Goal: Transaction & Acquisition: Book appointment/travel/reservation

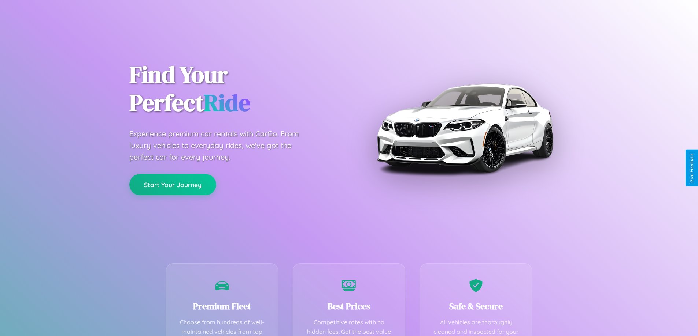
scroll to position [213, 0]
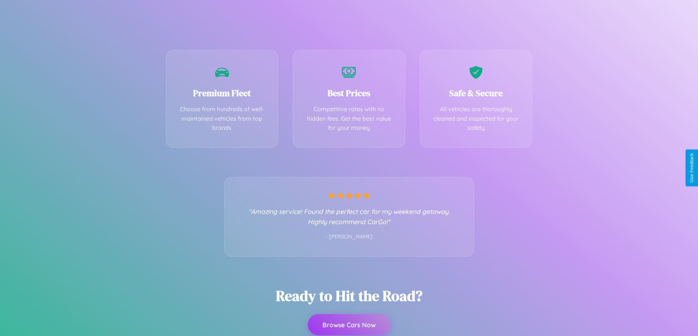
click at [349, 325] on button "Browse Cars Now" at bounding box center [349, 325] width 82 height 21
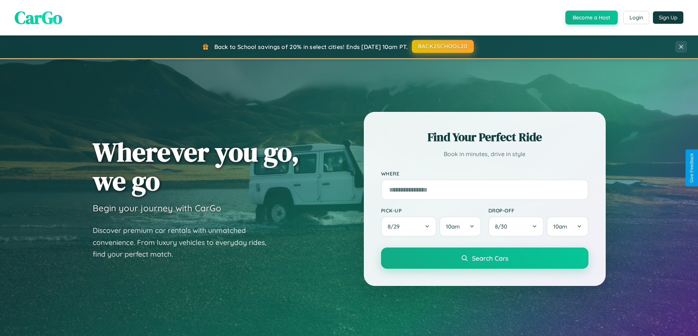
click at [442, 47] on button "BACK2SCHOOL20" at bounding box center [443, 46] width 62 height 13
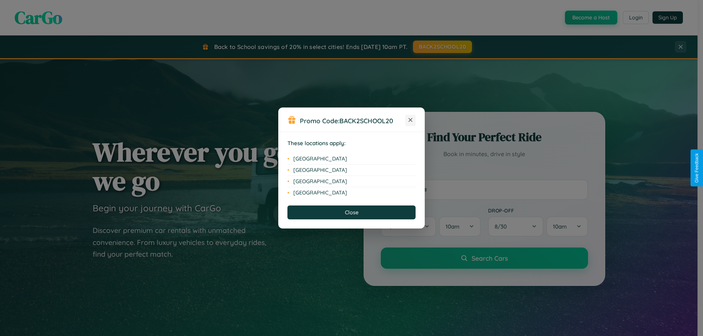
click at [410, 120] on icon at bounding box center [411, 120] width 4 height 4
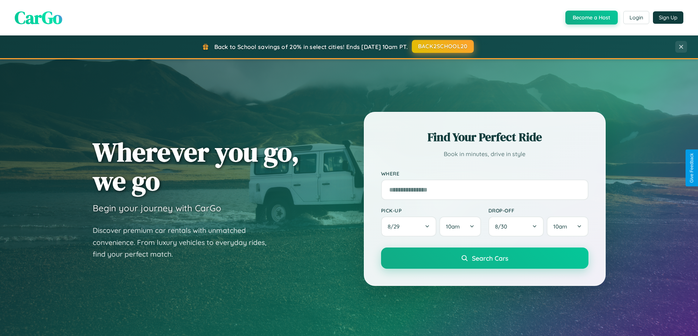
click at [442, 47] on button "BACK2SCHOOL20" at bounding box center [443, 46] width 62 height 13
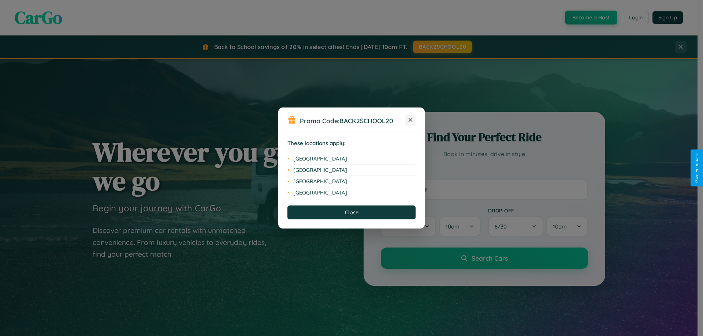
click at [410, 120] on icon at bounding box center [411, 120] width 4 height 4
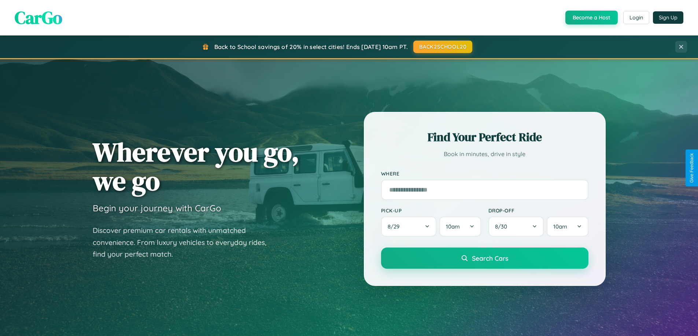
scroll to position [22, 0]
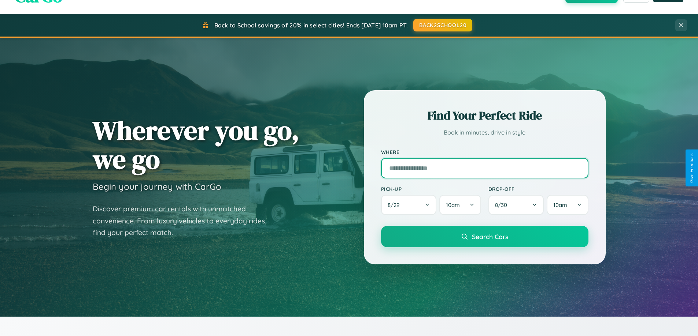
click at [484, 168] on input "text" at bounding box center [484, 168] width 207 height 21
type input "******"
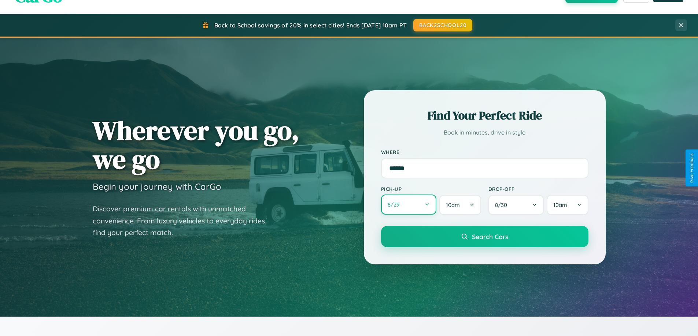
click at [408, 205] on button "8 / 29" at bounding box center [409, 205] width 56 height 20
select select "*"
select select "****"
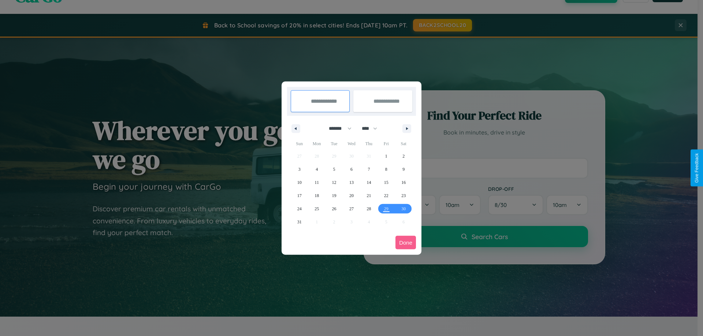
click at [337, 129] on select "******* ******** ***** ***** *** **** **** ****** ********* ******* ******** **…" at bounding box center [338, 129] width 31 height 12
select select "*"
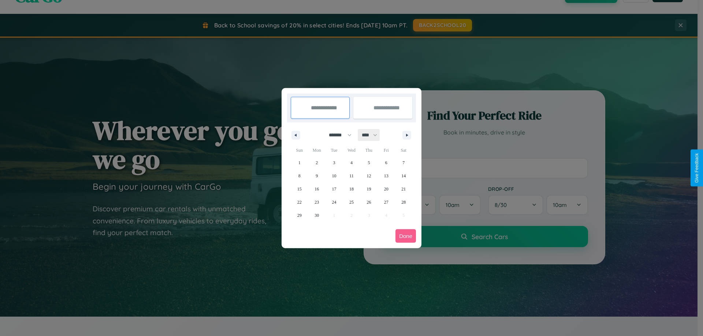
drag, startPoint x: 373, startPoint y: 135, endPoint x: 351, endPoint y: 147, distance: 24.3
click at [373, 135] on select "**** **** **** **** **** **** **** **** **** **** **** **** **** **** **** ****…" at bounding box center [369, 135] width 22 height 12
select select "****"
click at [334, 176] on span "9" at bounding box center [334, 176] width 2 height 13
type input "**********"
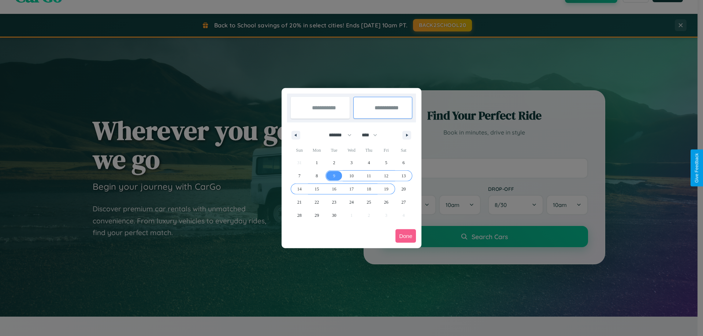
click at [386, 189] on span "19" at bounding box center [386, 189] width 4 height 13
type input "**********"
click at [406, 236] on button "Done" at bounding box center [405, 237] width 21 height 14
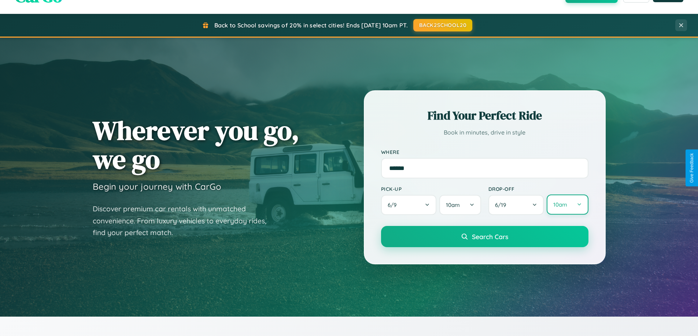
click at [567, 205] on button "10am" at bounding box center [566, 205] width 41 height 20
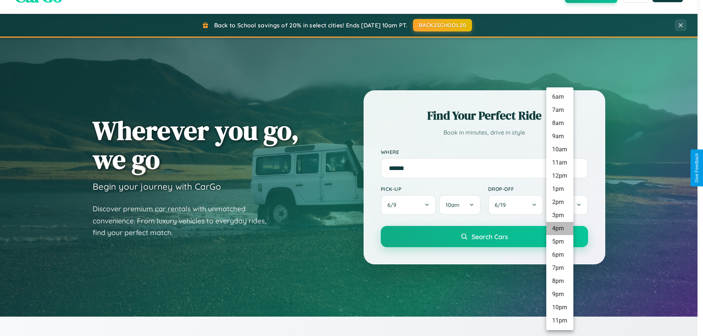
click at [559, 229] on li "4pm" at bounding box center [559, 228] width 27 height 13
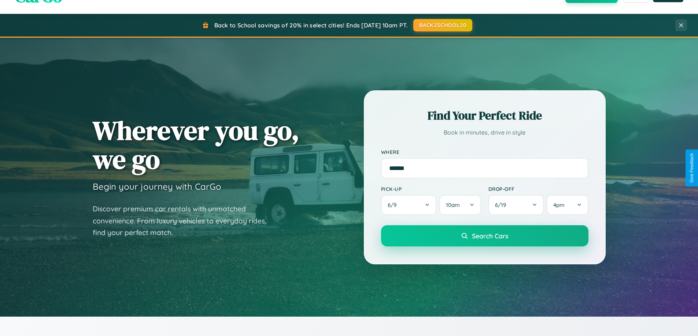
click at [484, 236] on span "Search Cars" at bounding box center [490, 236] width 36 height 8
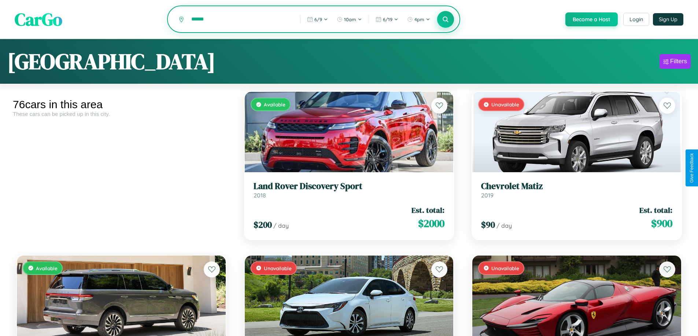
type input "******"
click at [445, 20] on icon at bounding box center [445, 19] width 7 height 7
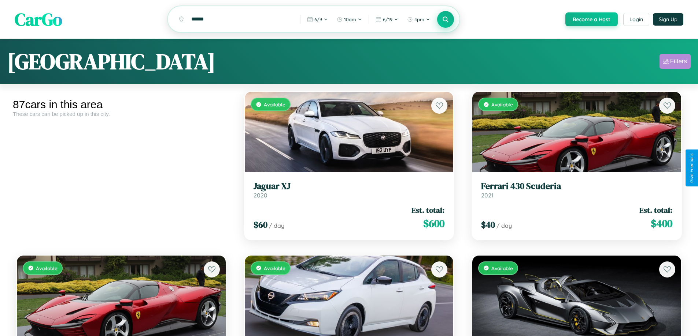
click at [674, 63] on div "Filters" at bounding box center [678, 61] width 17 height 7
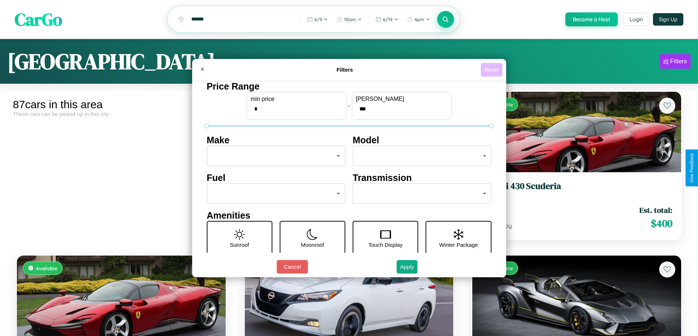
click at [492, 70] on button "Reset" at bounding box center [491, 70] width 22 height 14
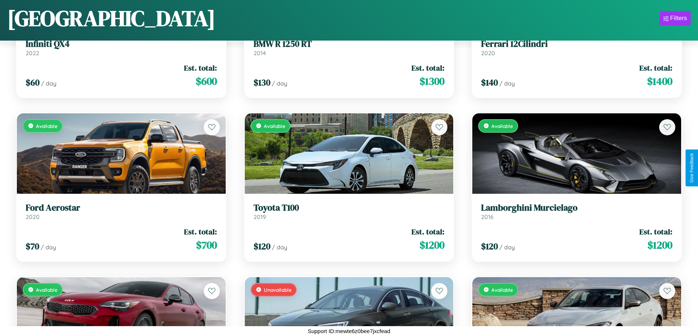
scroll to position [3874, 0]
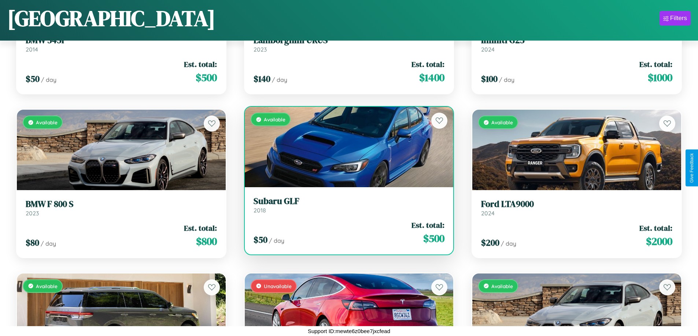
click at [346, 205] on h3 "Subaru GLF" at bounding box center [348, 201] width 191 height 11
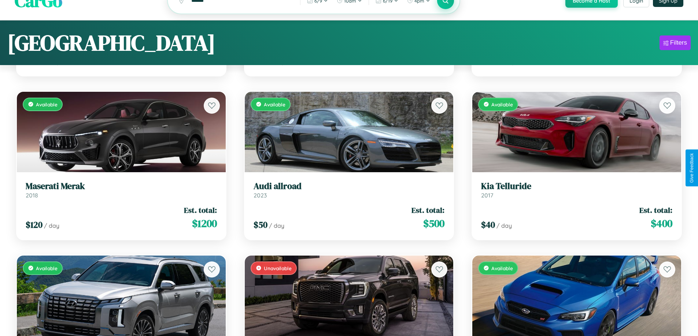
scroll to position [0, 0]
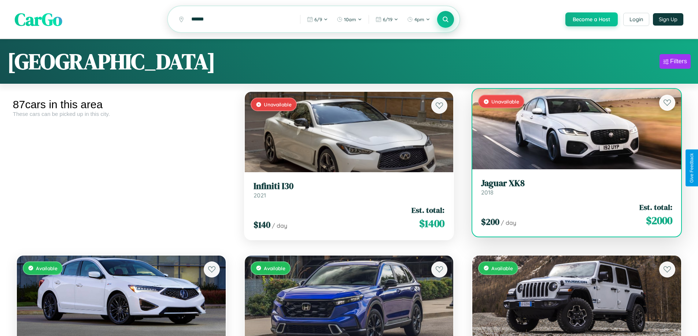
click at [572, 190] on link "Jaguar XK8 2018" at bounding box center [576, 187] width 191 height 18
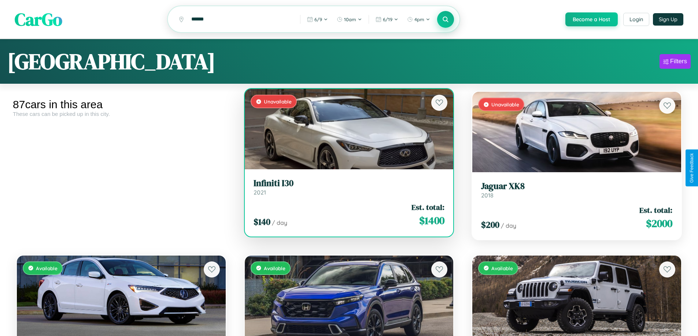
scroll to position [44, 0]
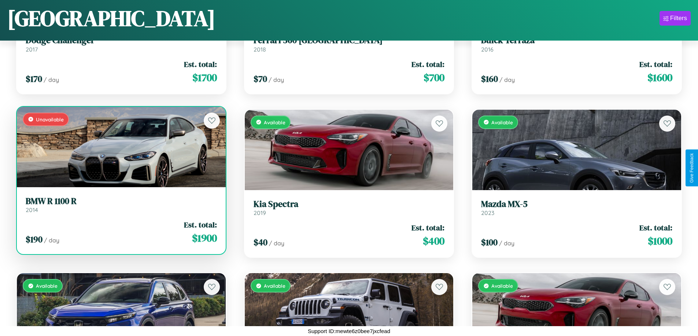
click at [120, 205] on h3 "BMW R 1100 R" at bounding box center [121, 201] width 191 height 11
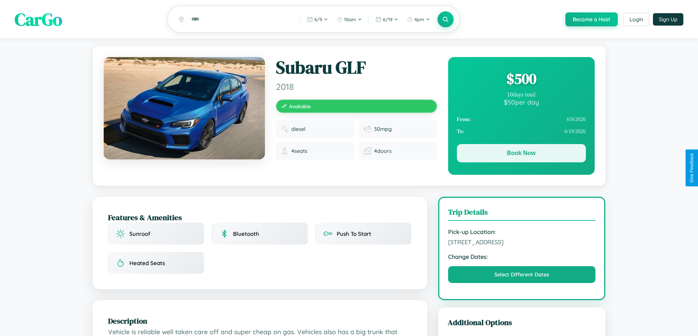
click at [521, 155] on button "Book Now" at bounding box center [521, 153] width 129 height 18
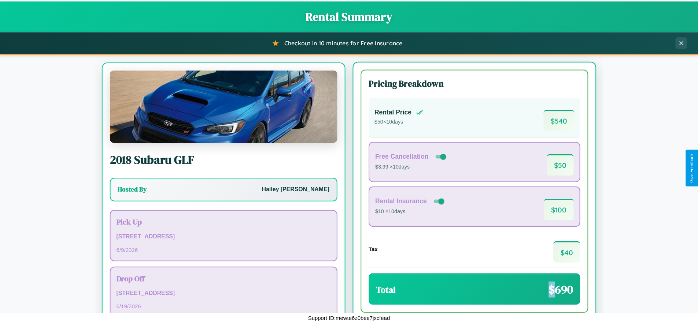
scroll to position [34, 0]
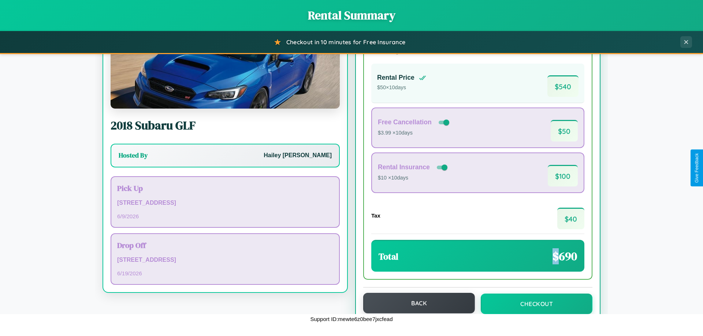
click at [416, 304] on button "Back" at bounding box center [419, 303] width 112 height 21
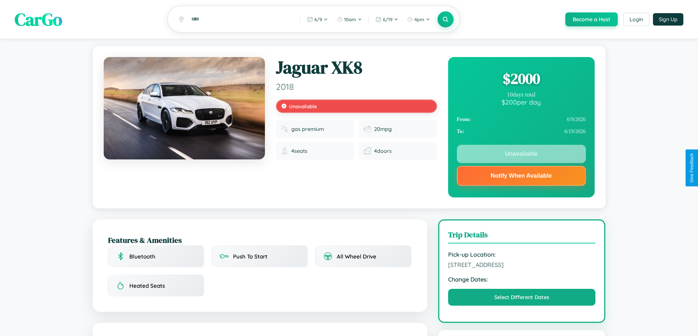
click at [521, 80] on div "$ 2000" at bounding box center [521, 79] width 129 height 20
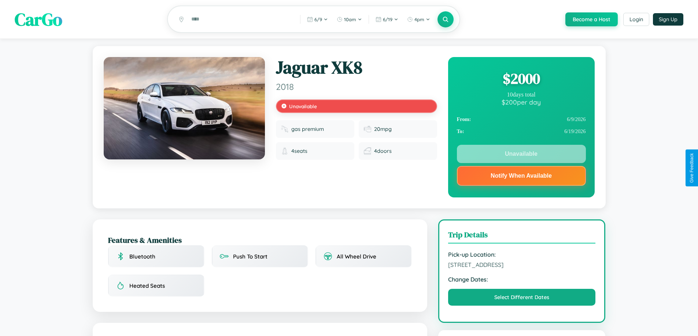
click at [521, 80] on div "$ 2000" at bounding box center [521, 79] width 129 height 20
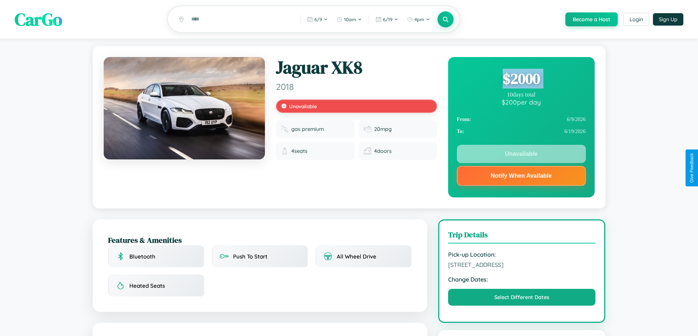
click at [521, 80] on div "$ 2000" at bounding box center [521, 79] width 129 height 20
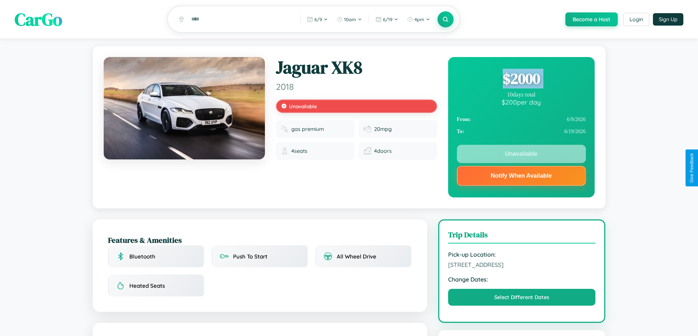
click at [521, 80] on div "$ 2000" at bounding box center [521, 79] width 129 height 20
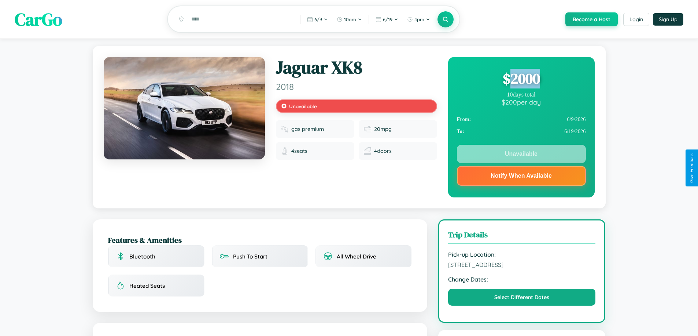
click at [521, 80] on div "$ 2000" at bounding box center [521, 79] width 129 height 20
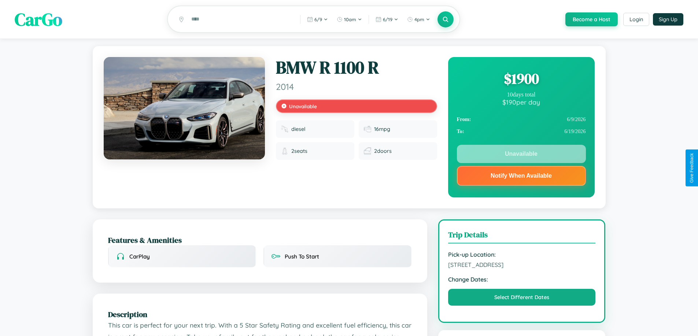
click at [521, 80] on div "$ 1900" at bounding box center [521, 79] width 129 height 20
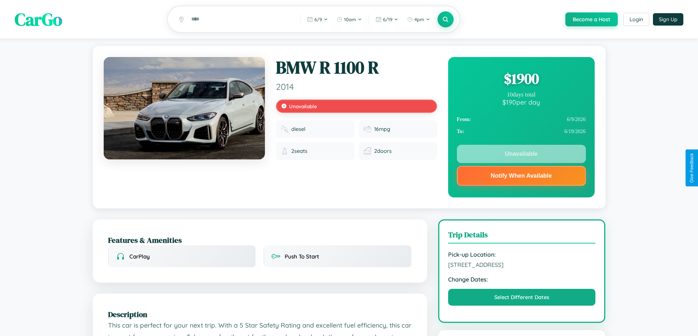
click at [521, 80] on div "$ 1900" at bounding box center [521, 79] width 129 height 20
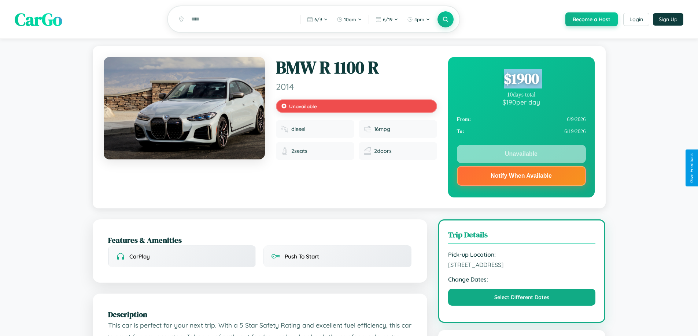
click at [521, 80] on div "$ 1900" at bounding box center [521, 79] width 129 height 20
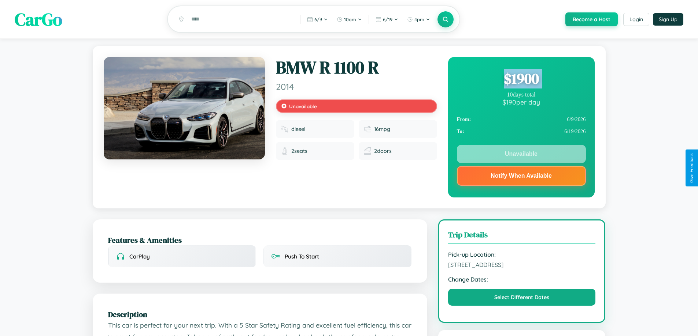
click at [521, 80] on div "$ 1900" at bounding box center [521, 79] width 129 height 20
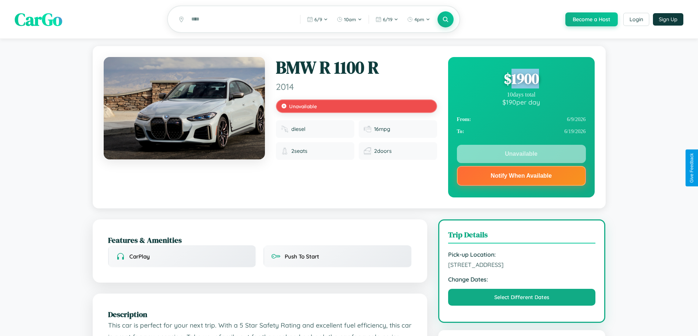
click at [521, 80] on div "$ 1900" at bounding box center [521, 79] width 129 height 20
